Goal: Information Seeking & Learning: Learn about a topic

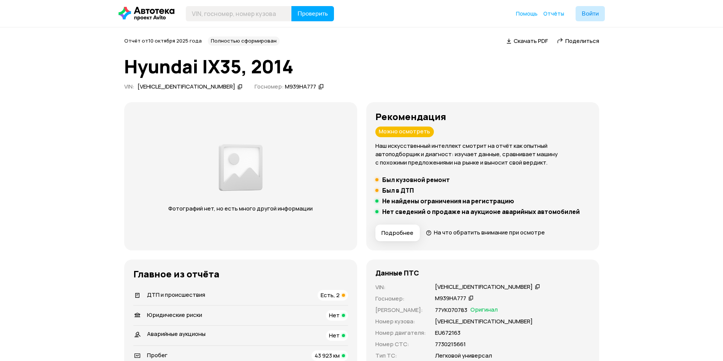
click at [572, 38] on span "Поделиться" at bounding box center [582, 41] width 34 height 8
click at [237, 84] on icon at bounding box center [239, 87] width 5 height 8
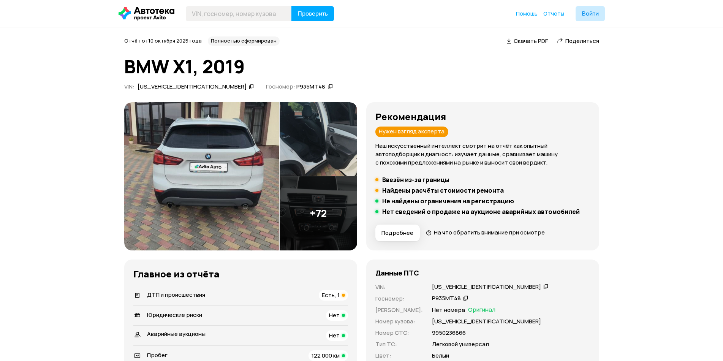
click at [204, 170] on img at bounding box center [201, 176] width 155 height 148
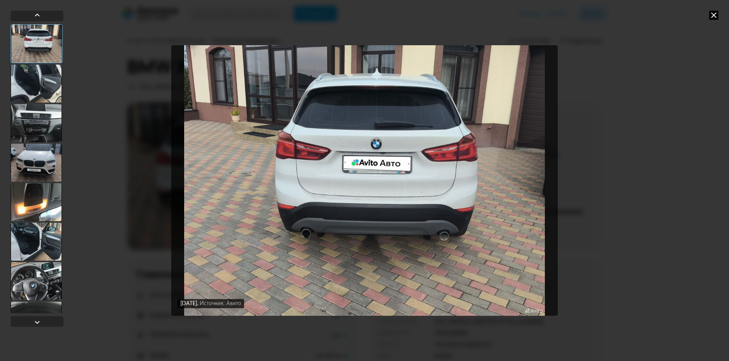
click at [44, 292] on div at bounding box center [36, 281] width 51 height 38
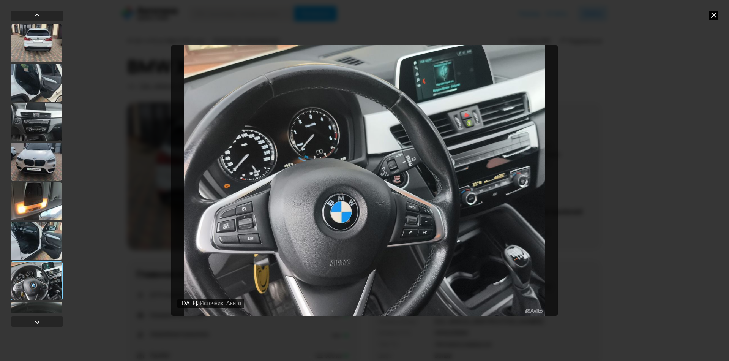
click at [716, 15] on icon at bounding box center [714, 15] width 9 height 9
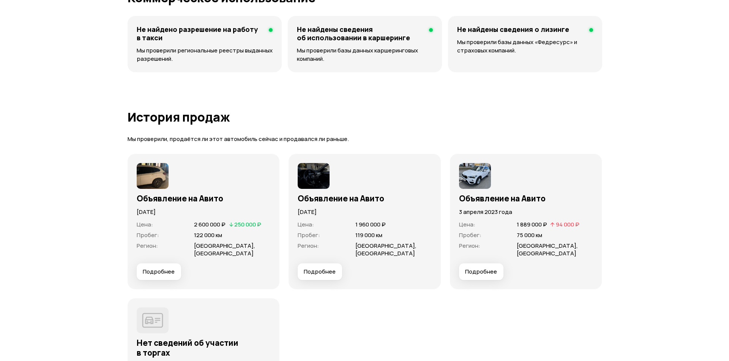
scroll to position [1823, 0]
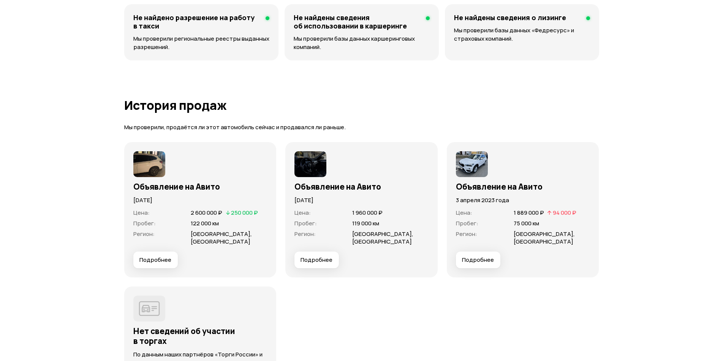
click at [157, 261] on span "Подробнее" at bounding box center [155, 260] width 32 height 8
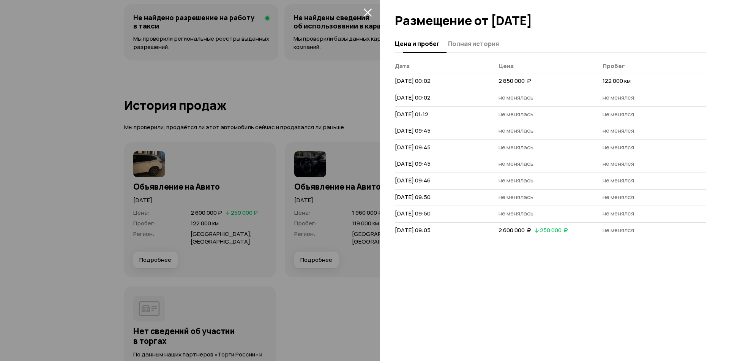
click at [466, 46] on span "Полная история" at bounding box center [473, 44] width 51 height 8
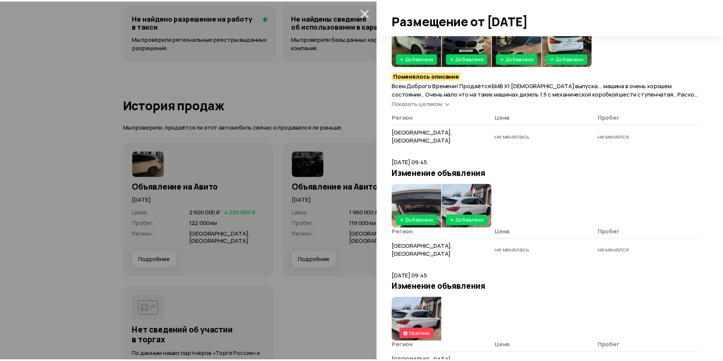
scroll to position [190, 0]
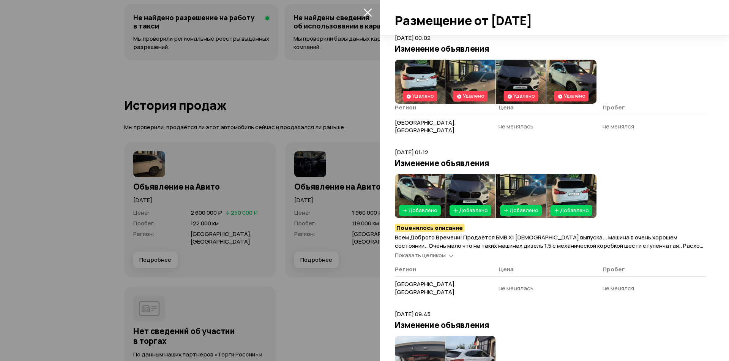
click at [424, 174] on img at bounding box center [420, 196] width 50 height 44
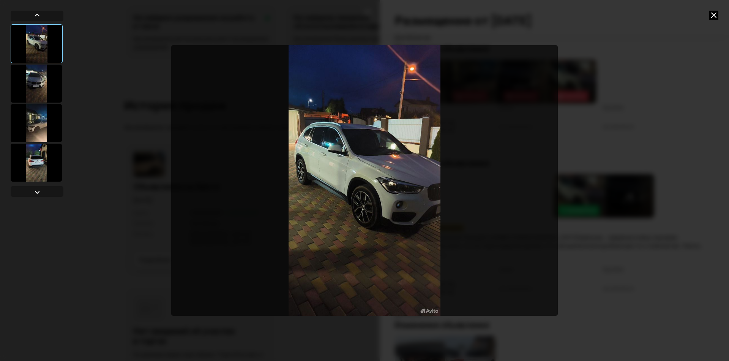
drag, startPoint x: 48, startPoint y: 82, endPoint x: 45, endPoint y: 90, distance: 8.5
click at [47, 83] on div at bounding box center [36, 84] width 51 height 38
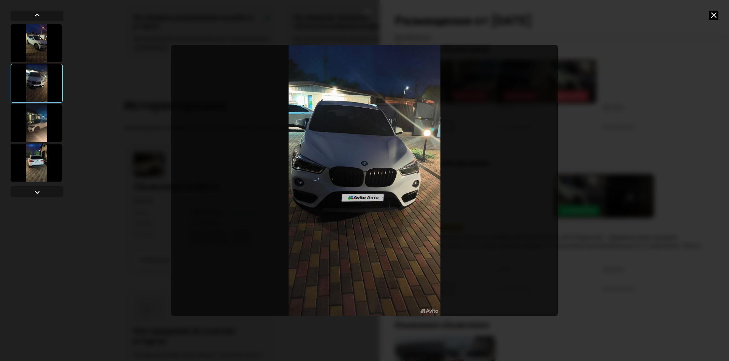
click at [41, 119] on div at bounding box center [36, 123] width 51 height 38
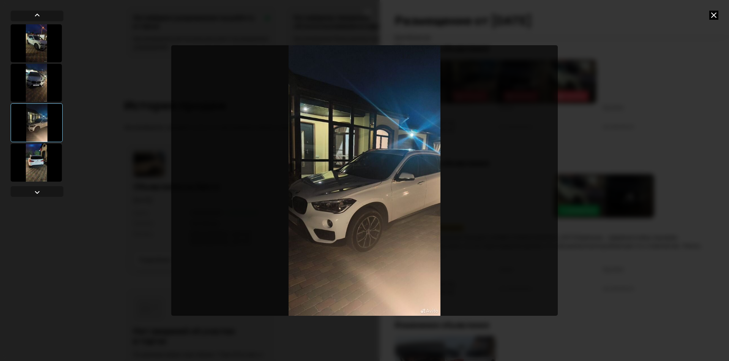
click at [44, 160] on div at bounding box center [36, 163] width 51 height 38
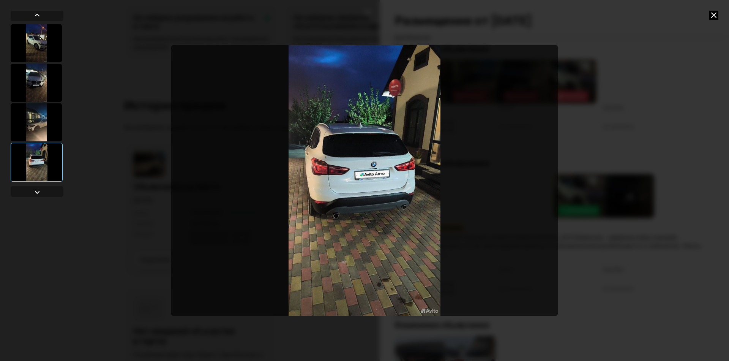
click at [714, 12] on icon at bounding box center [714, 15] width 9 height 9
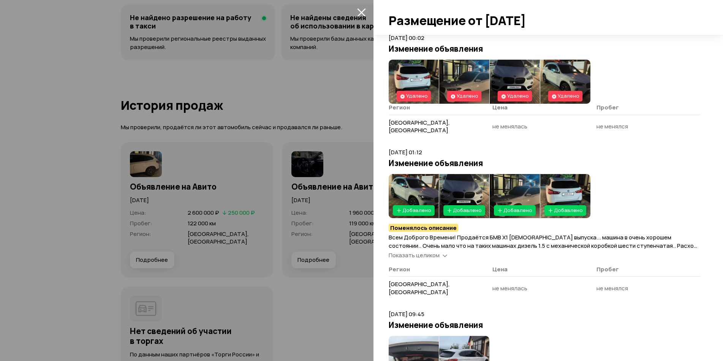
click at [359, 8] on icon "закрыть" at bounding box center [361, 12] width 9 height 9
